Goal: Information Seeking & Learning: Learn about a topic

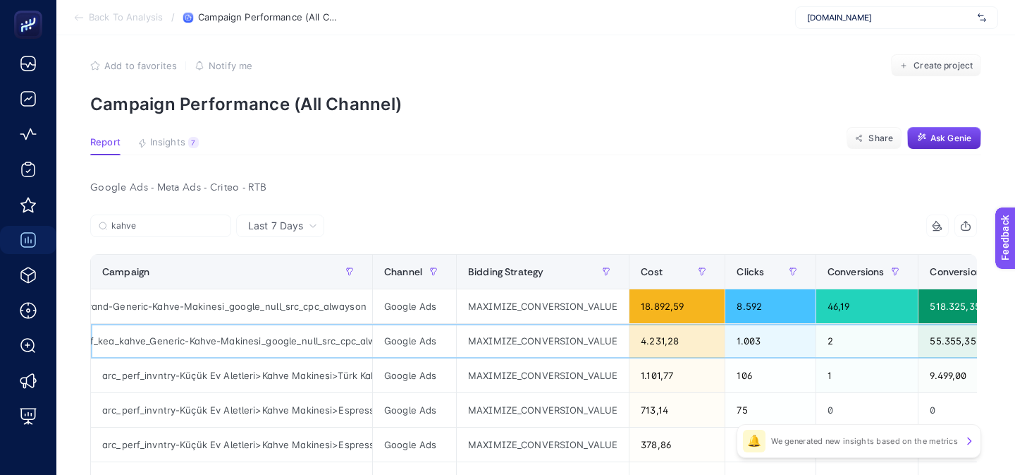
scroll to position [8, 0]
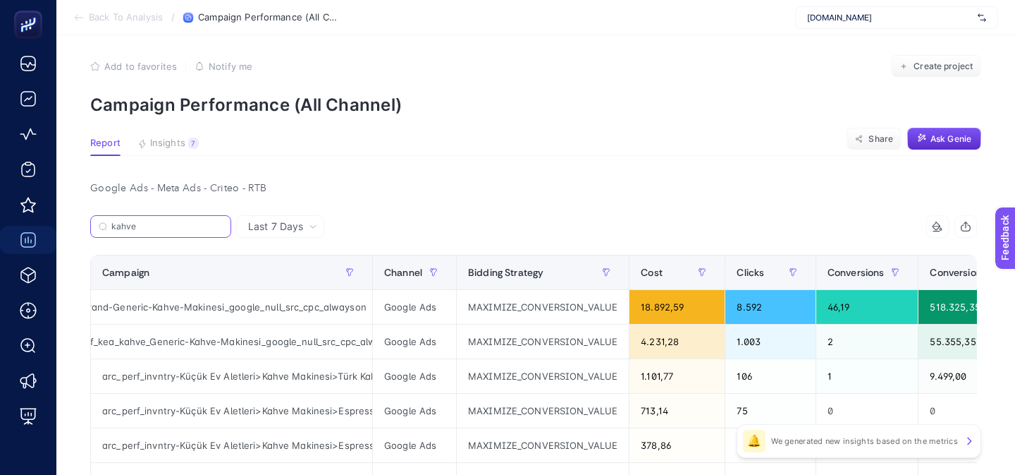
click at [173, 227] on input "kahve" at bounding box center [166, 226] width 111 height 11
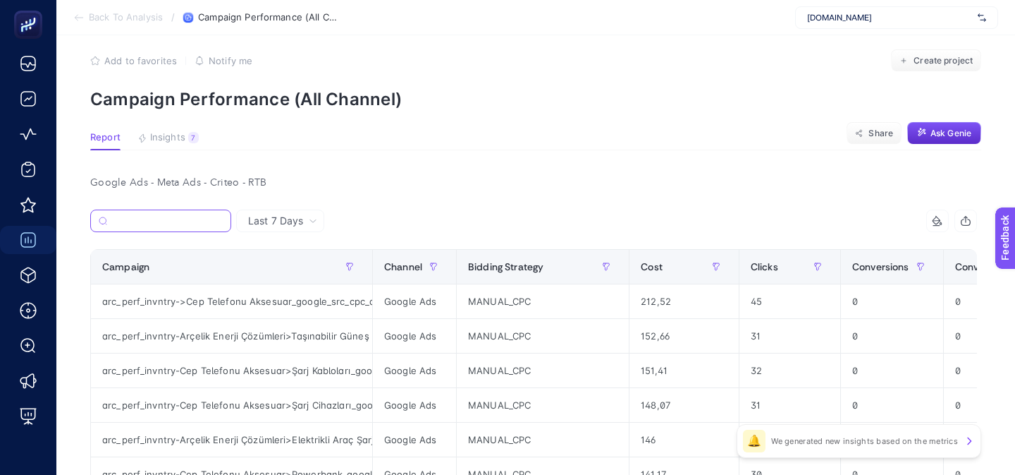
scroll to position [0, 0]
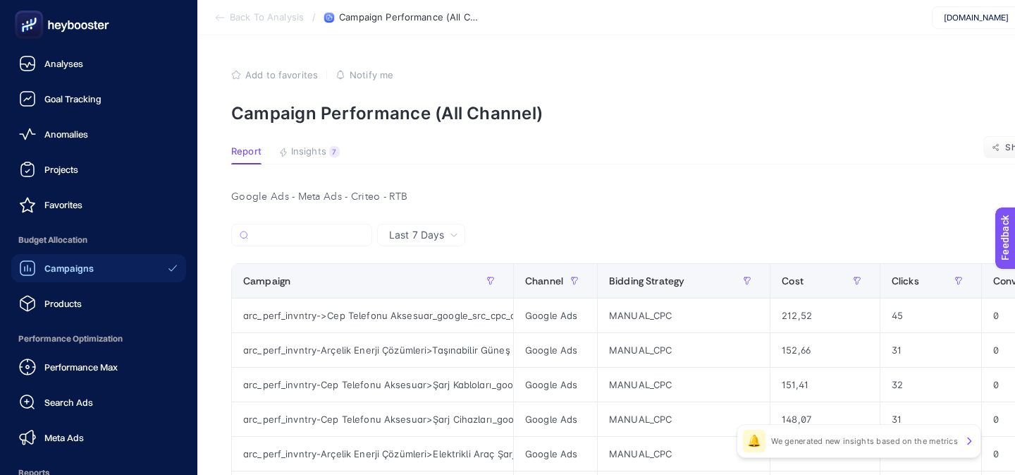
click at [40, 270] on div "Campaigns" at bounding box center [56, 267] width 75 height 17
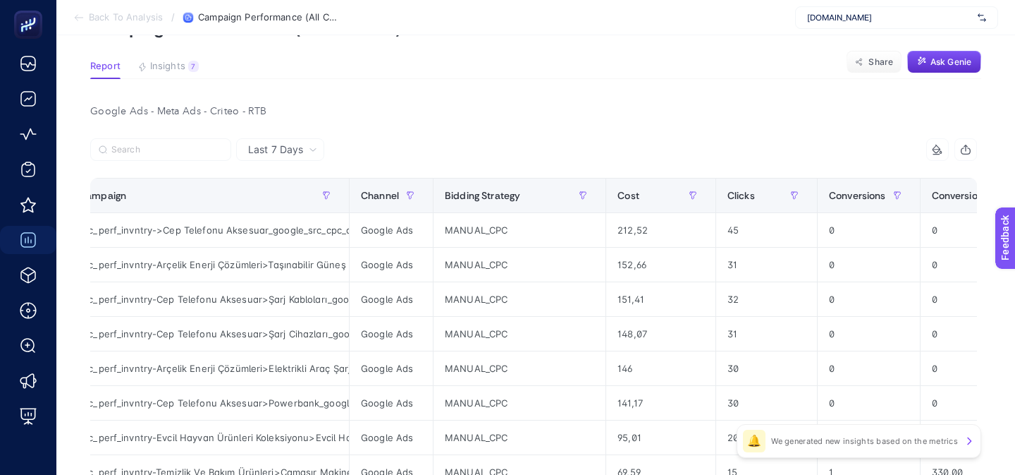
scroll to position [0, 15]
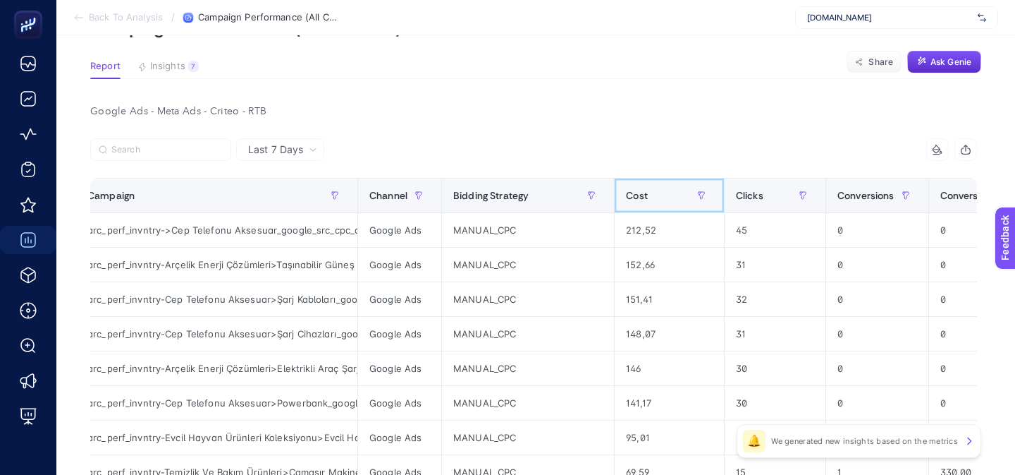
click at [624, 211] on th "Cost" at bounding box center [670, 195] width 110 height 35
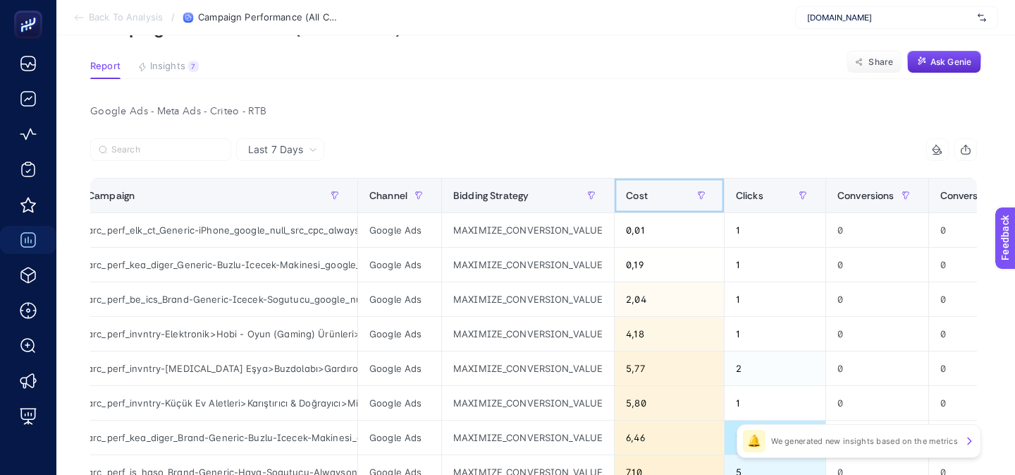
click at [624, 211] on th "Cost" at bounding box center [670, 195] width 110 height 35
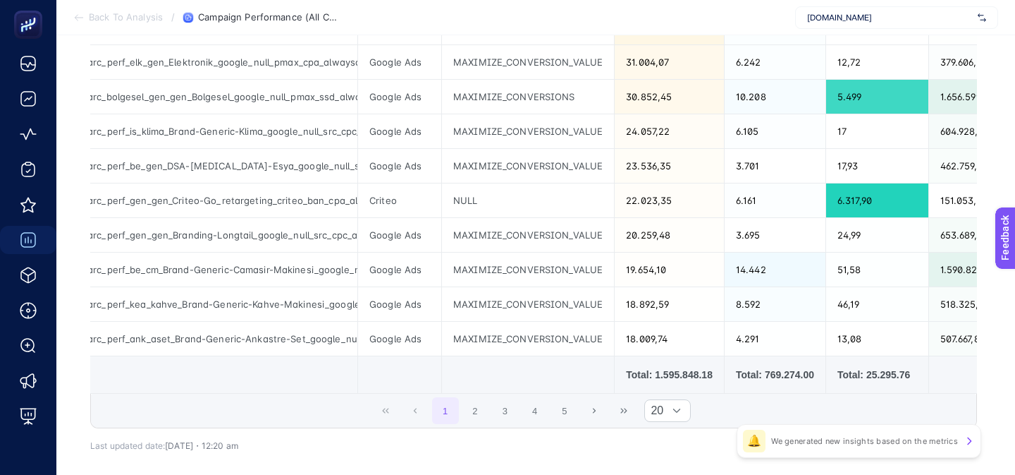
scroll to position [684, 0]
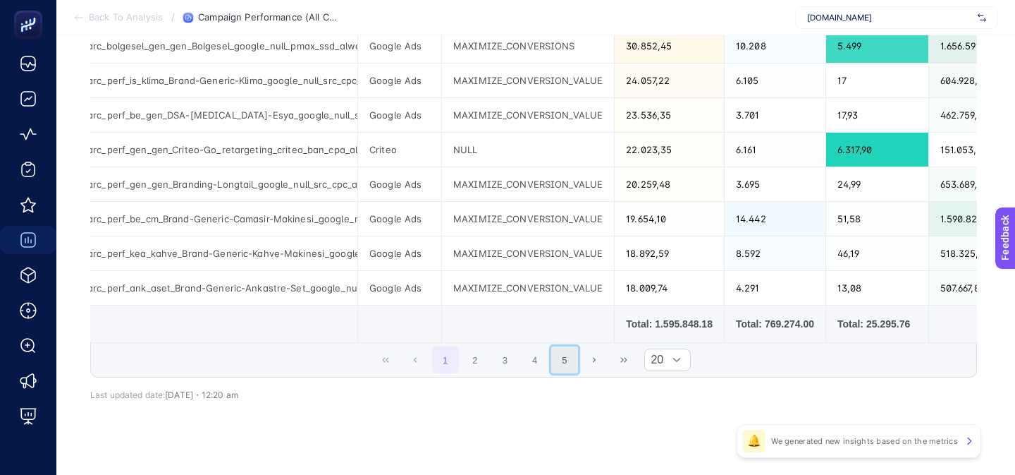
click at [565, 360] on button "5" at bounding box center [564, 359] width 27 height 27
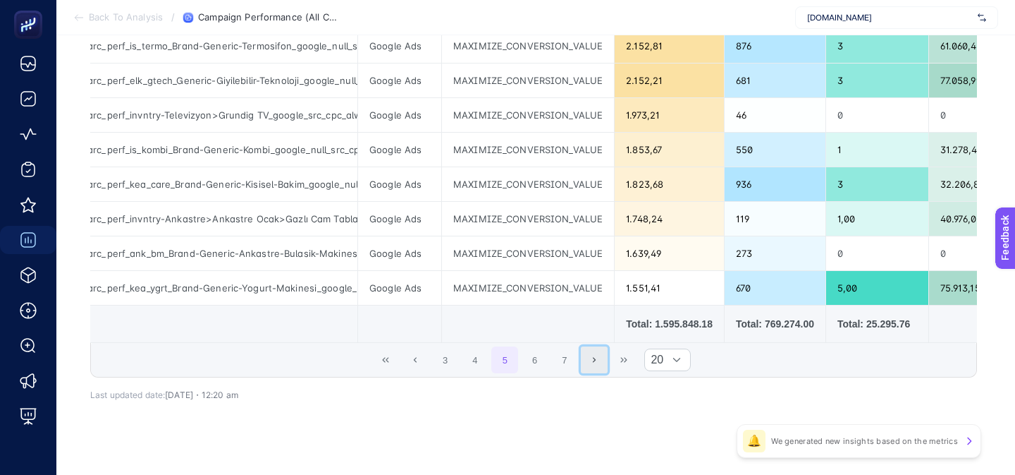
click at [601, 363] on button "Next Page" at bounding box center [594, 359] width 27 height 27
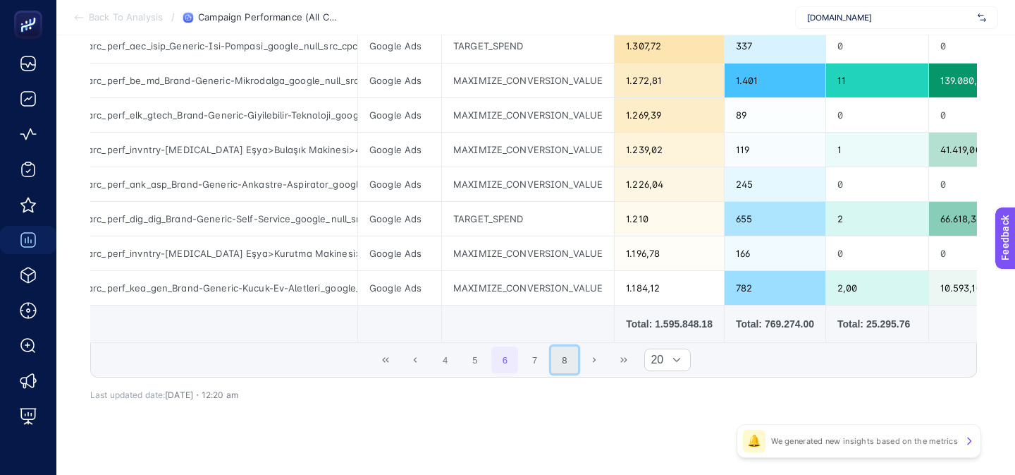
click at [557, 364] on button "8" at bounding box center [564, 359] width 27 height 27
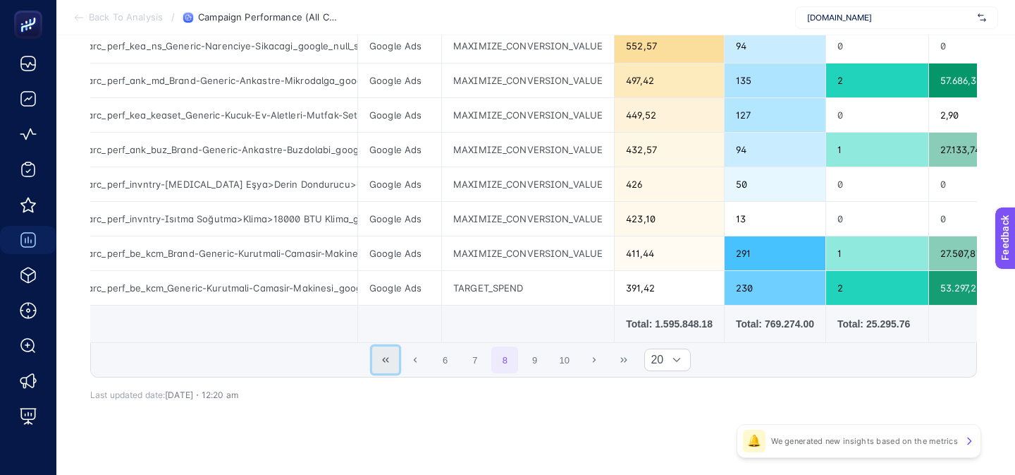
click at [381, 362] on icon "First Page" at bounding box center [385, 359] width 8 height 8
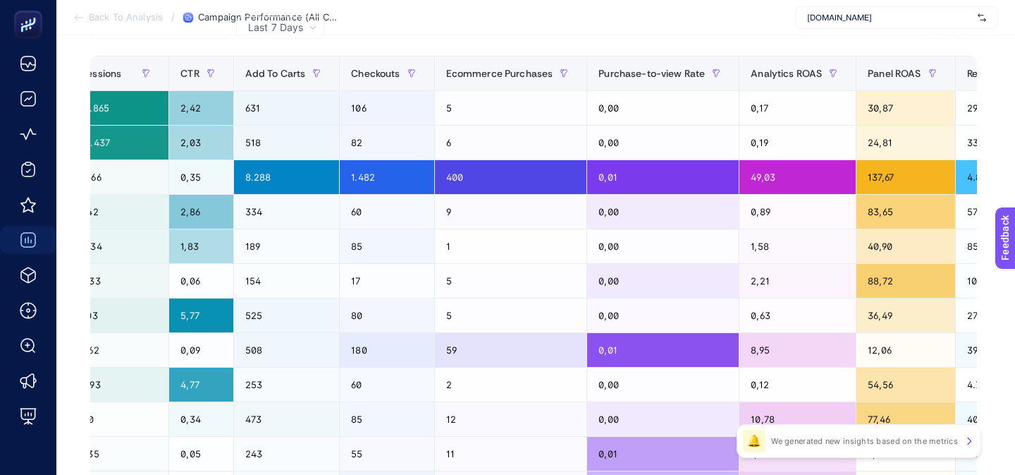
scroll to position [0, 1151]
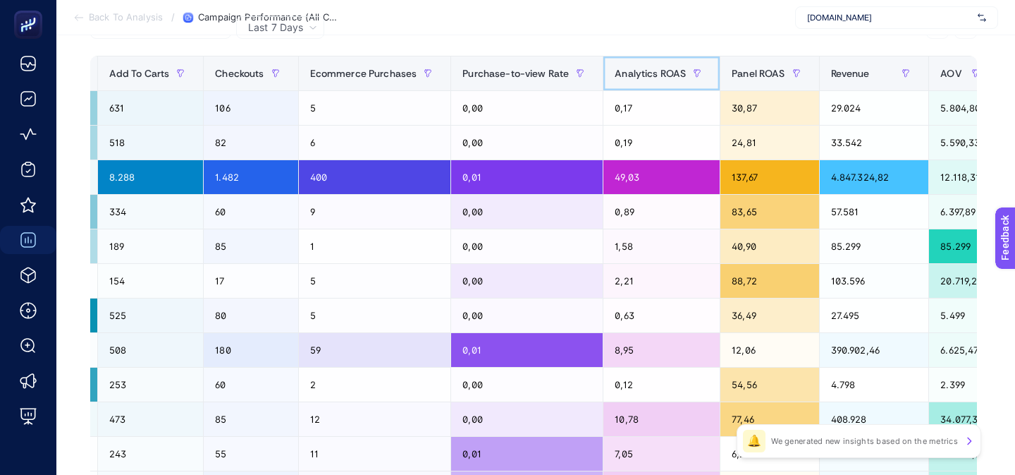
click at [663, 79] on span "Analytics ROAS" at bounding box center [650, 73] width 71 height 11
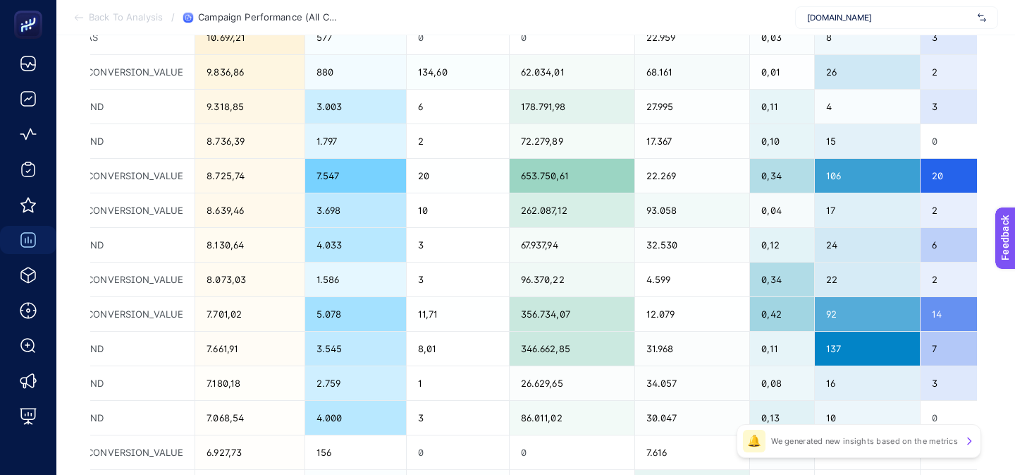
scroll to position [0, 434]
click at [676, 396] on div "34.057" at bounding box center [693, 383] width 114 height 34
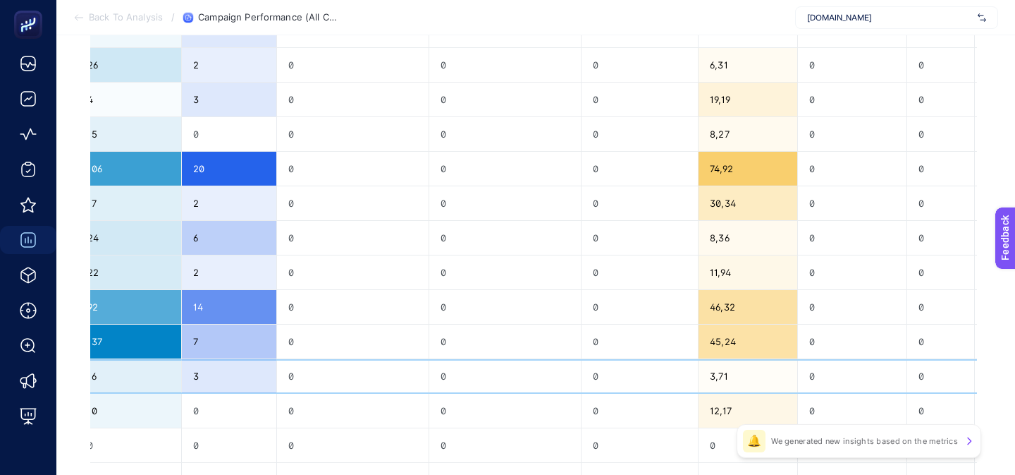
scroll to position [489, 0]
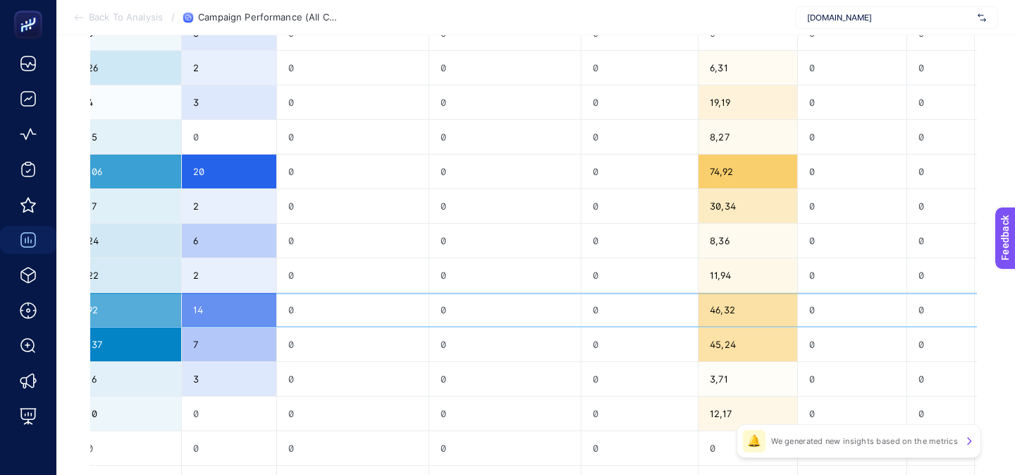
click at [818, 294] on div "0" at bounding box center [852, 310] width 109 height 34
click at [638, 302] on div "0" at bounding box center [640, 310] width 116 height 34
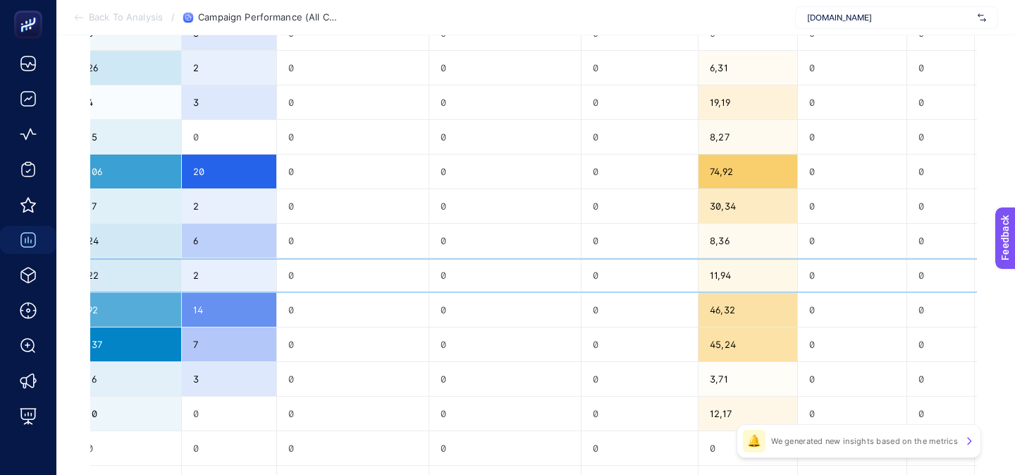
click at [617, 277] on div "0" at bounding box center [640, 275] width 116 height 34
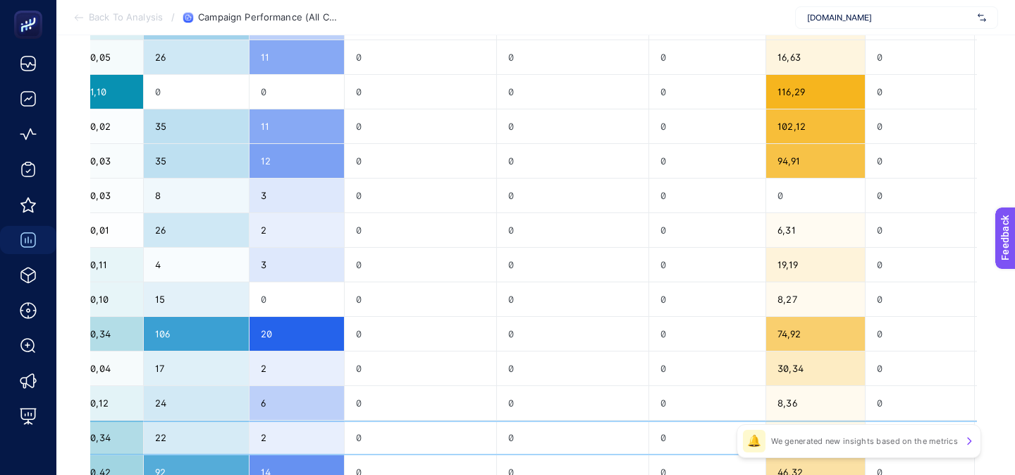
scroll to position [699, 0]
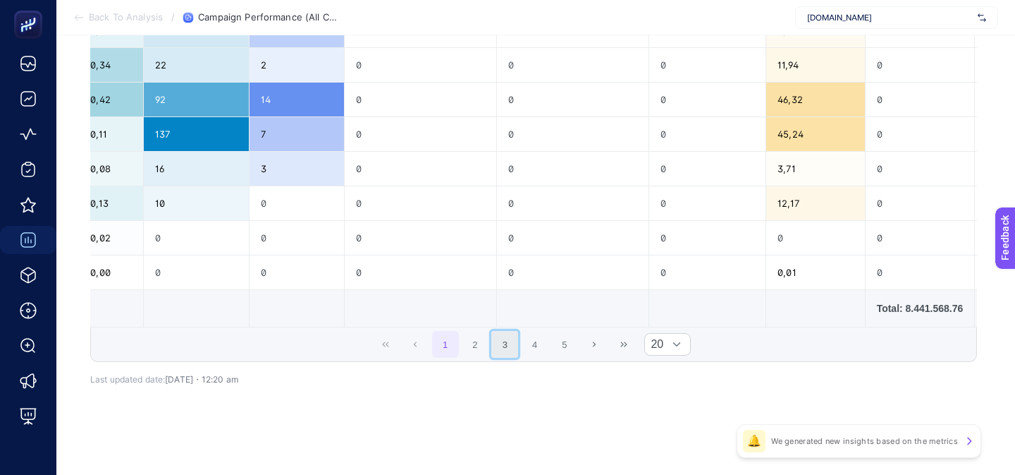
click at [510, 347] on button "3" at bounding box center [504, 344] width 27 height 27
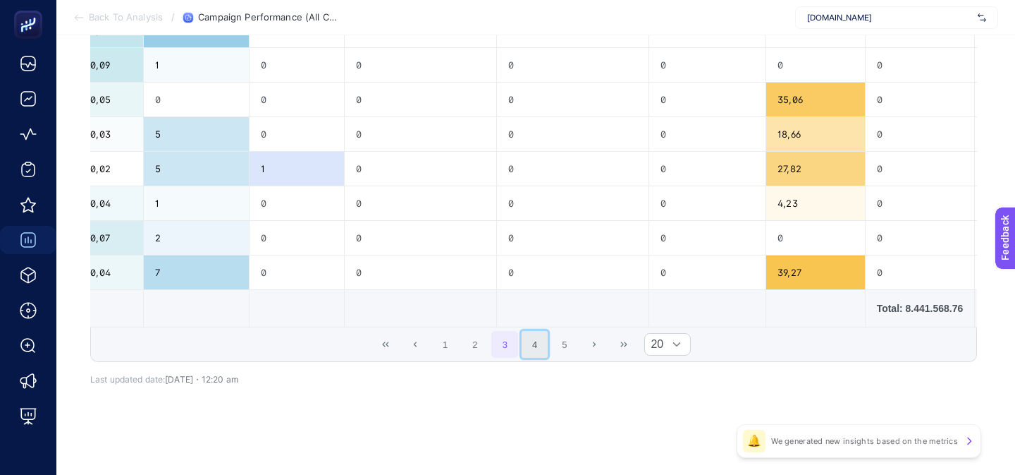
click at [546, 345] on button "4" at bounding box center [535, 344] width 27 height 27
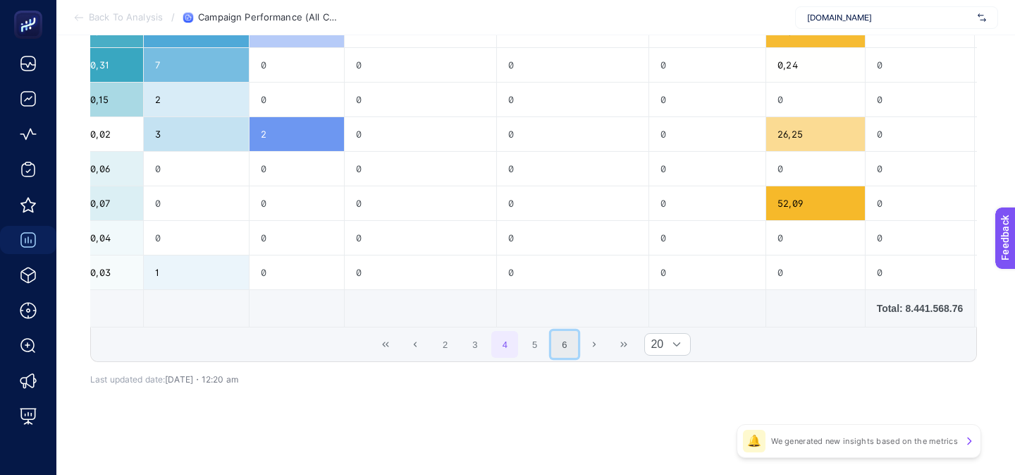
click at [562, 348] on button "6" at bounding box center [564, 344] width 27 height 27
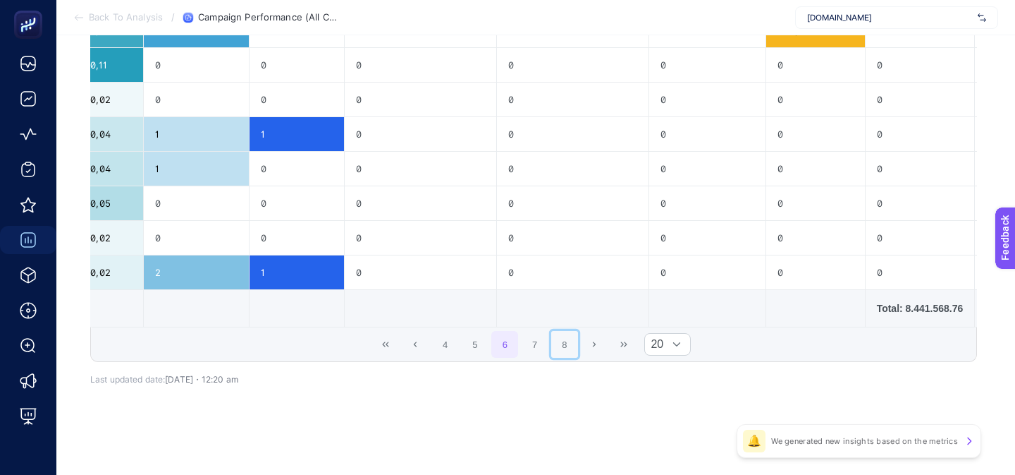
click at [562, 348] on button "8" at bounding box center [564, 344] width 27 height 27
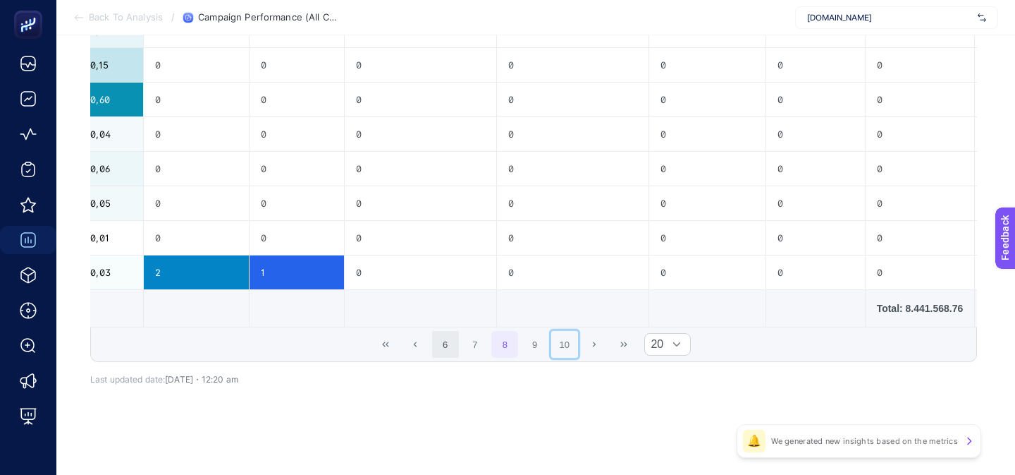
click at [562, 348] on button "10" at bounding box center [564, 344] width 27 height 27
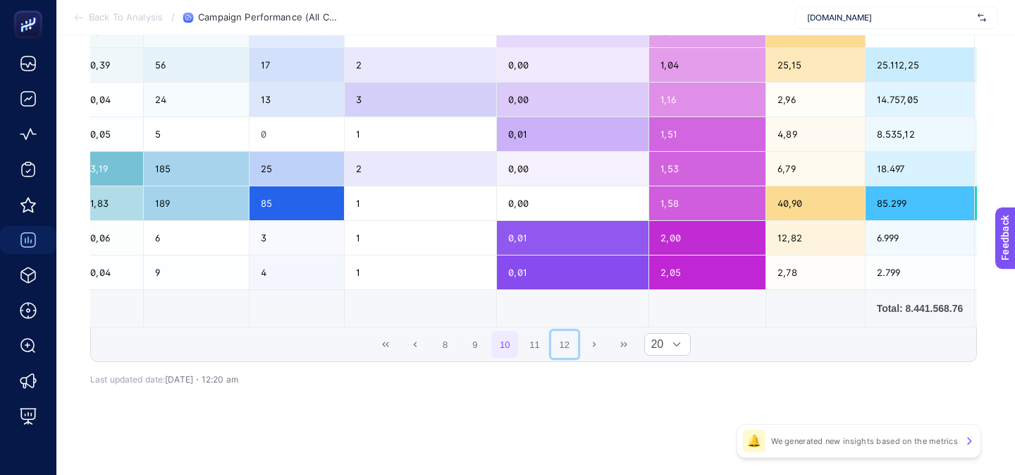
click at [562, 348] on button "12" at bounding box center [564, 344] width 27 height 27
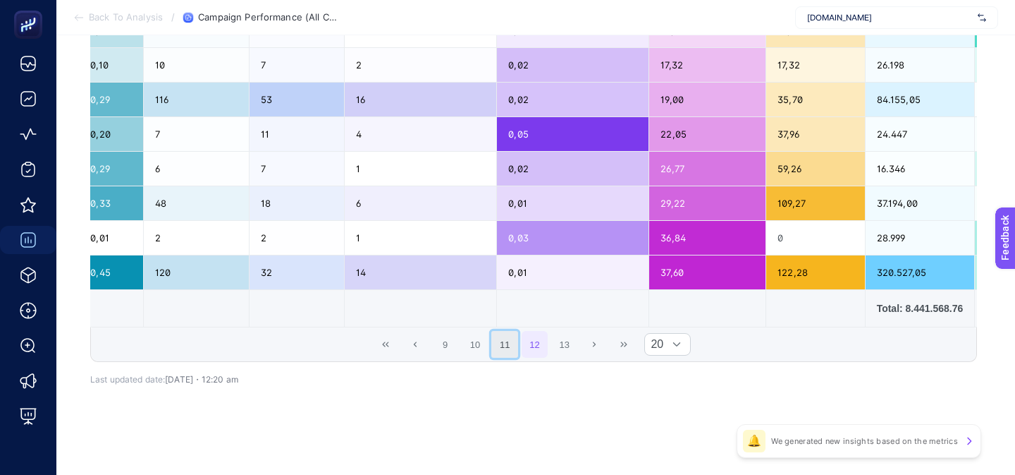
click at [510, 346] on button "11" at bounding box center [504, 344] width 27 height 27
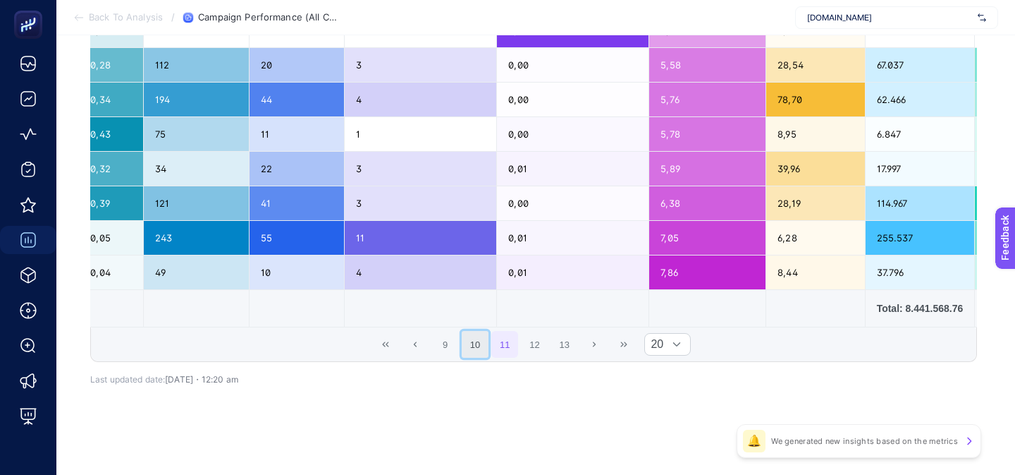
click at [479, 346] on button "10" at bounding box center [475, 344] width 27 height 27
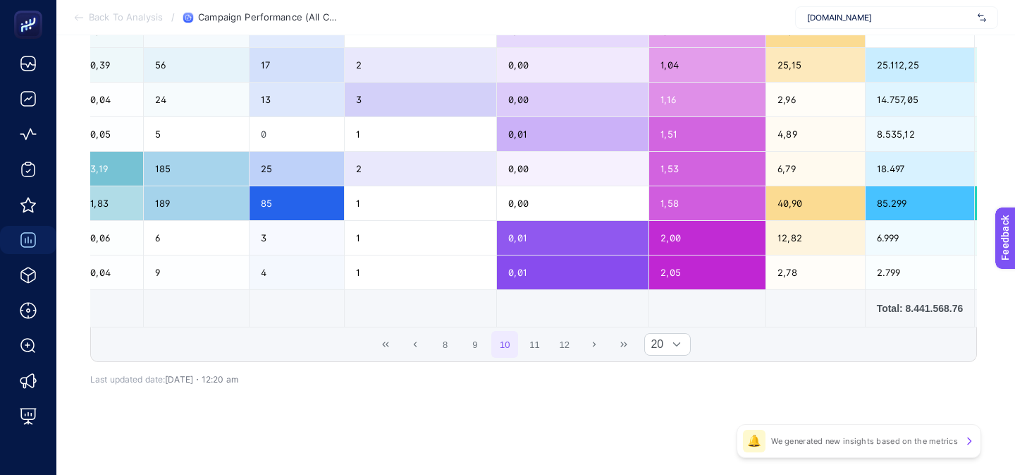
click at [547, 345] on span "8 9 10 11 12" at bounding box center [505, 344] width 149 height 30
click at [565, 345] on button "12" at bounding box center [564, 344] width 27 height 27
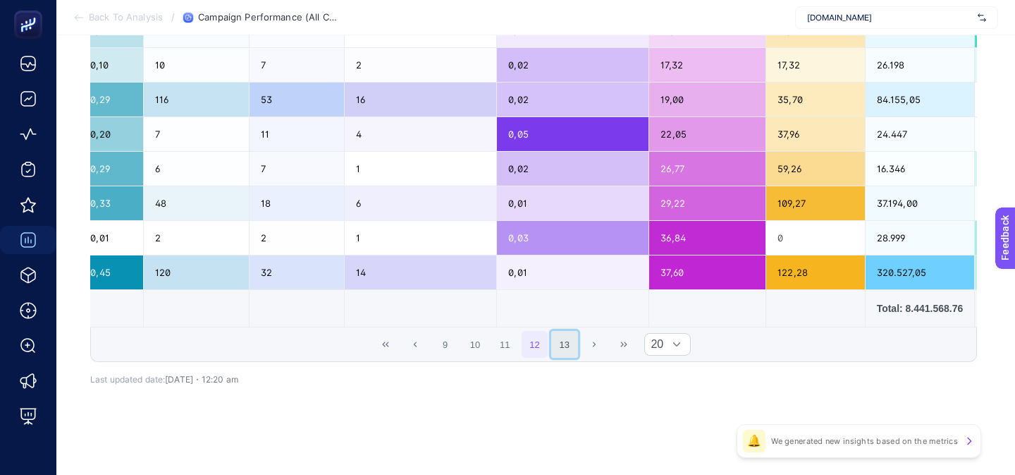
click at [570, 345] on button "13" at bounding box center [564, 344] width 27 height 27
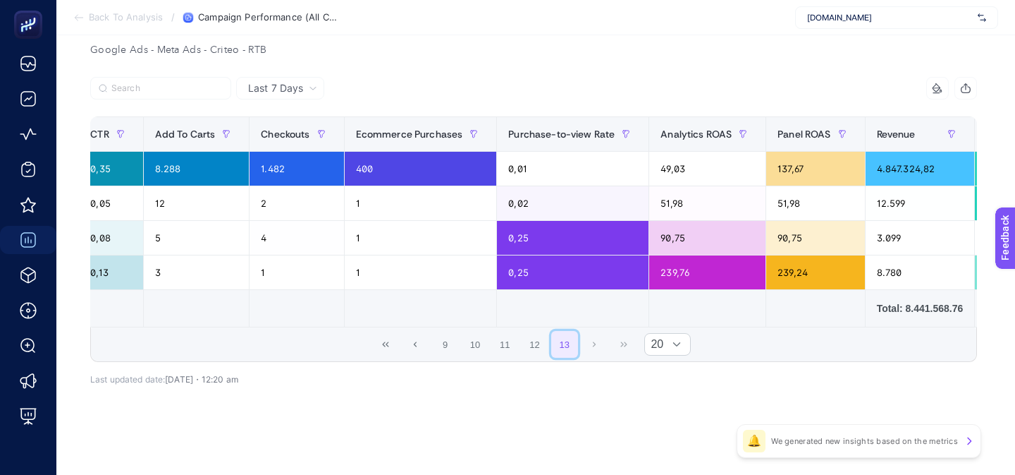
scroll to position [147, 0]
click at [489, 346] on span "9 10 11 12 13" at bounding box center [505, 344] width 149 height 30
click at [482, 345] on button "10" at bounding box center [475, 344] width 27 height 27
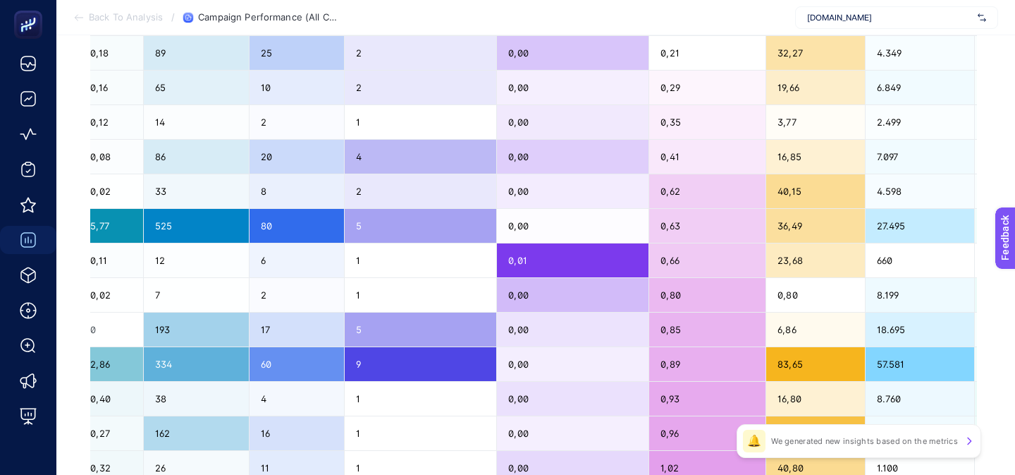
scroll to position [699, 0]
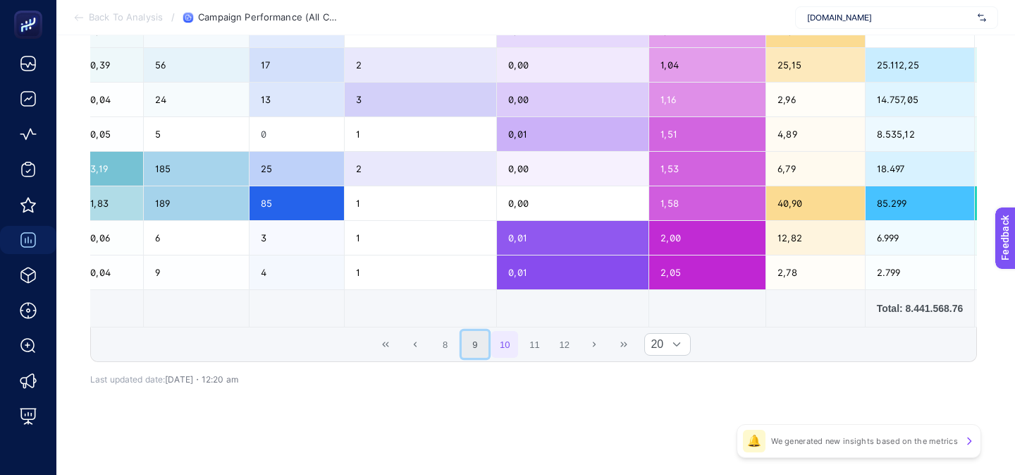
click at [471, 335] on button "9" at bounding box center [475, 344] width 27 height 27
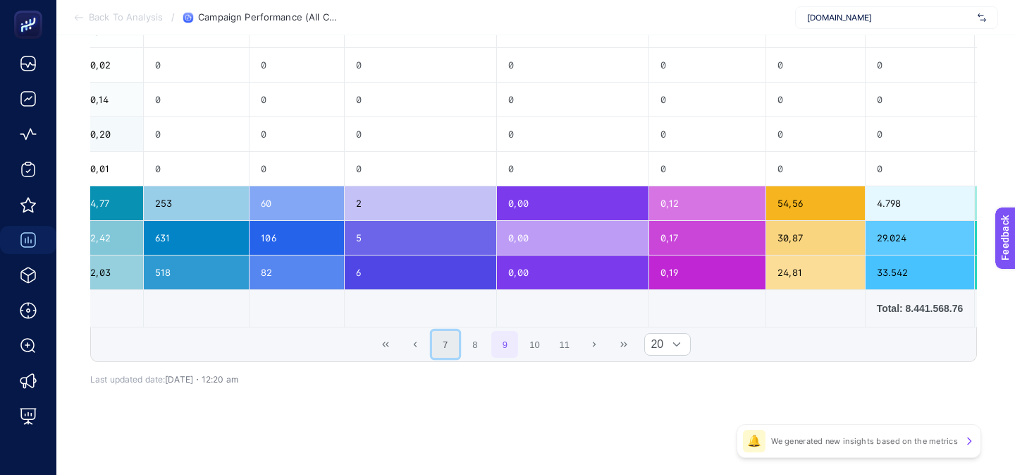
click at [443, 346] on button "7" at bounding box center [445, 344] width 27 height 27
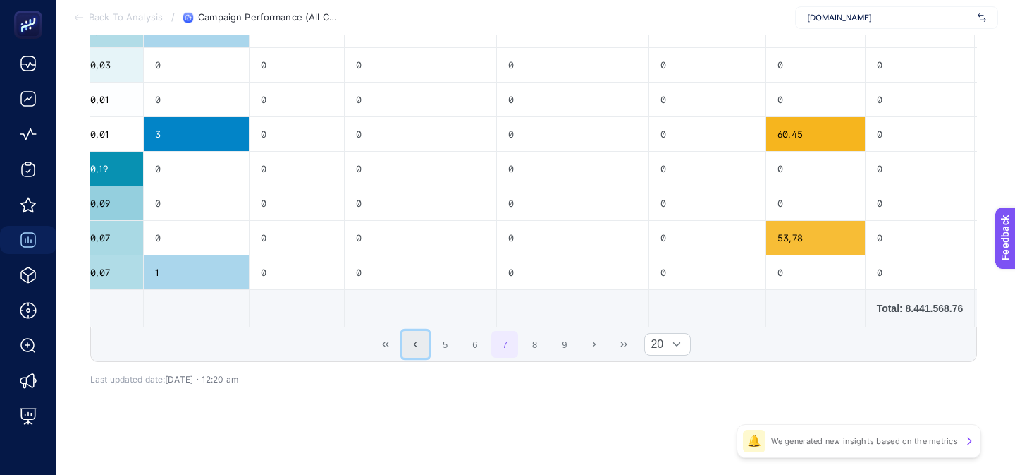
click at [427, 347] on button "Previous Page" at bounding box center [416, 344] width 27 height 27
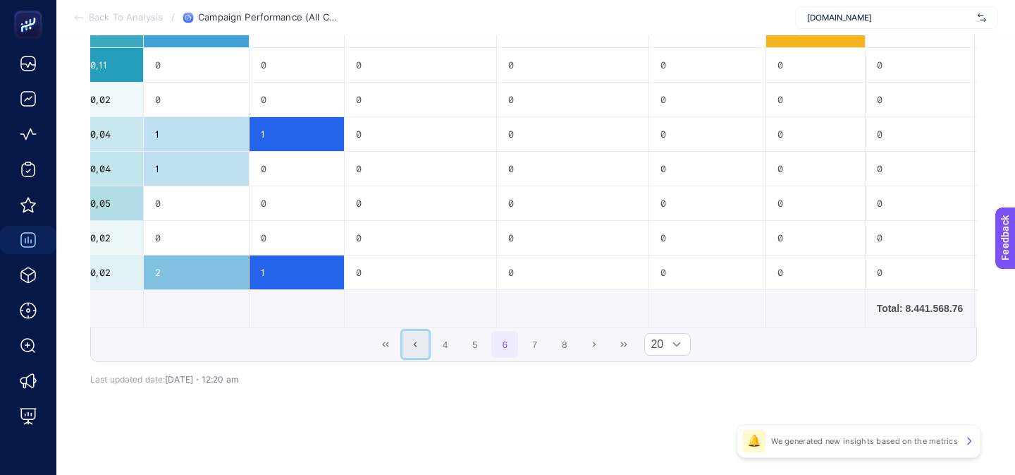
click at [412, 345] on icon "Previous Page" at bounding box center [415, 344] width 8 height 8
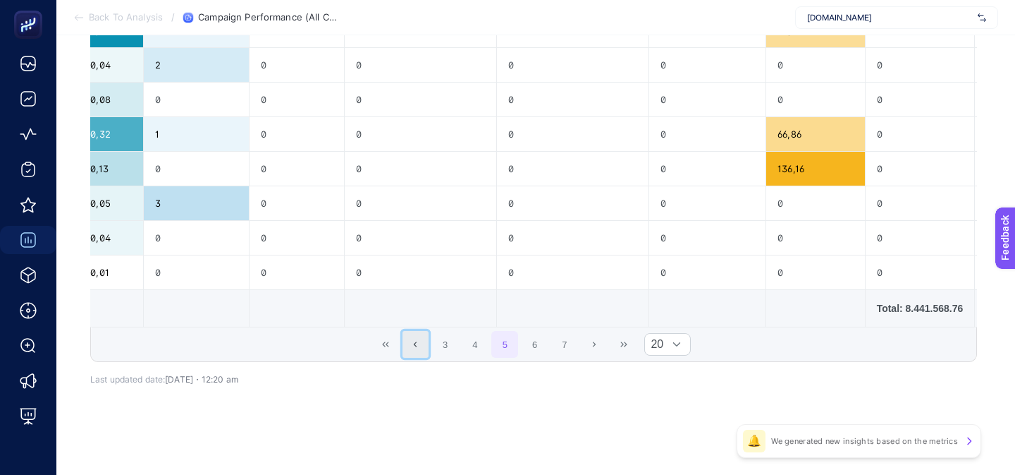
click at [412, 345] on icon "Previous Page" at bounding box center [415, 344] width 8 height 8
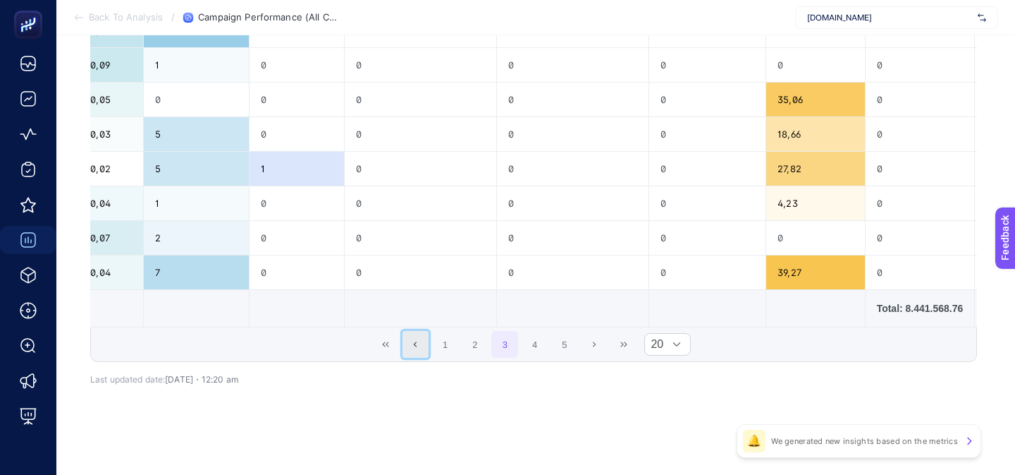
click at [412, 345] on icon "Previous Page" at bounding box center [415, 344] width 8 height 8
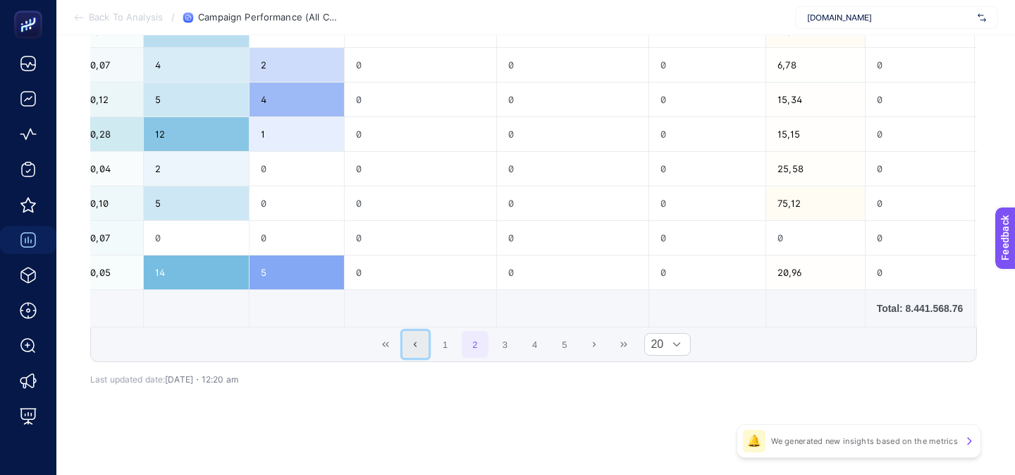
click at [412, 345] on icon "Previous Page" at bounding box center [415, 344] width 8 height 8
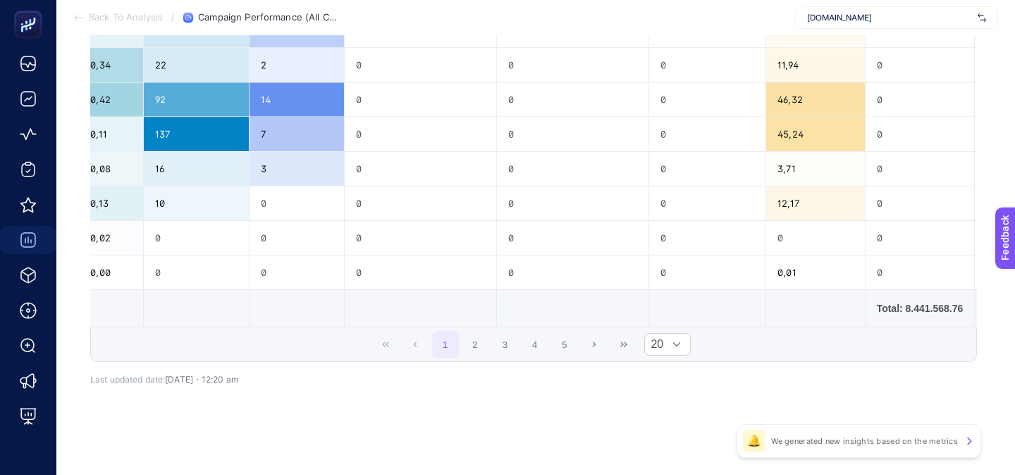
click at [394, 348] on div "1 2 3 4 5 20" at bounding box center [534, 344] width 886 height 34
click at [388, 347] on div "1 2 3 4 5 20" at bounding box center [534, 344] width 886 height 34
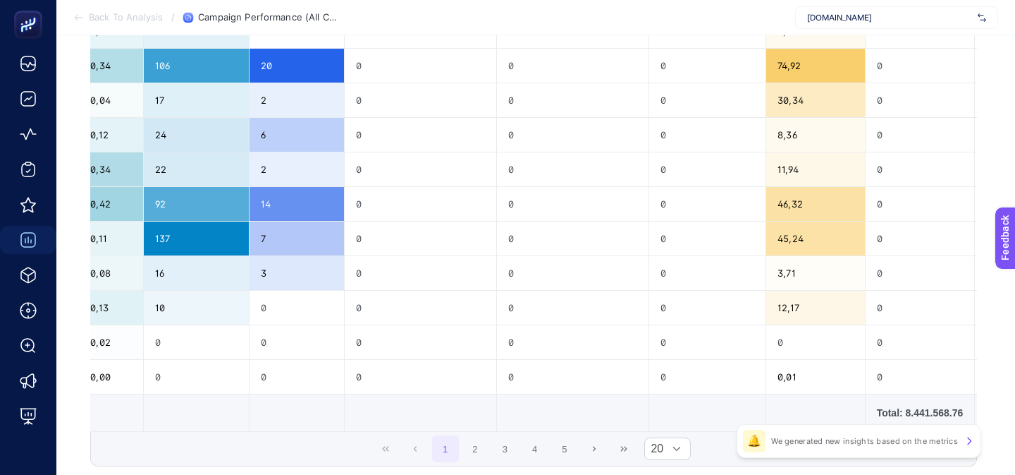
scroll to position [582, 0]
